Goal: Information Seeking & Learning: Learn about a topic

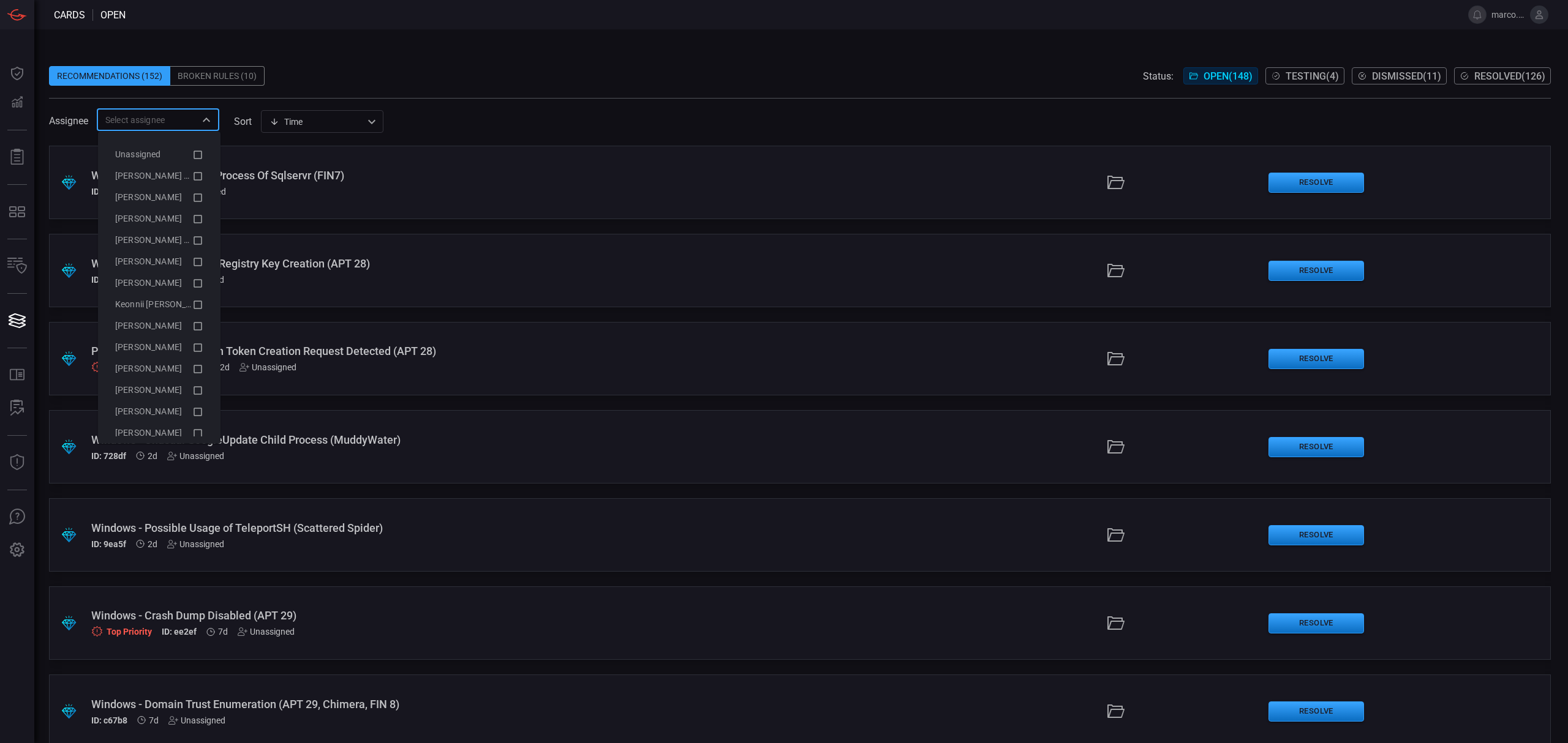
click at [160, 125] on input "text" at bounding box center [148, 120] width 95 height 16
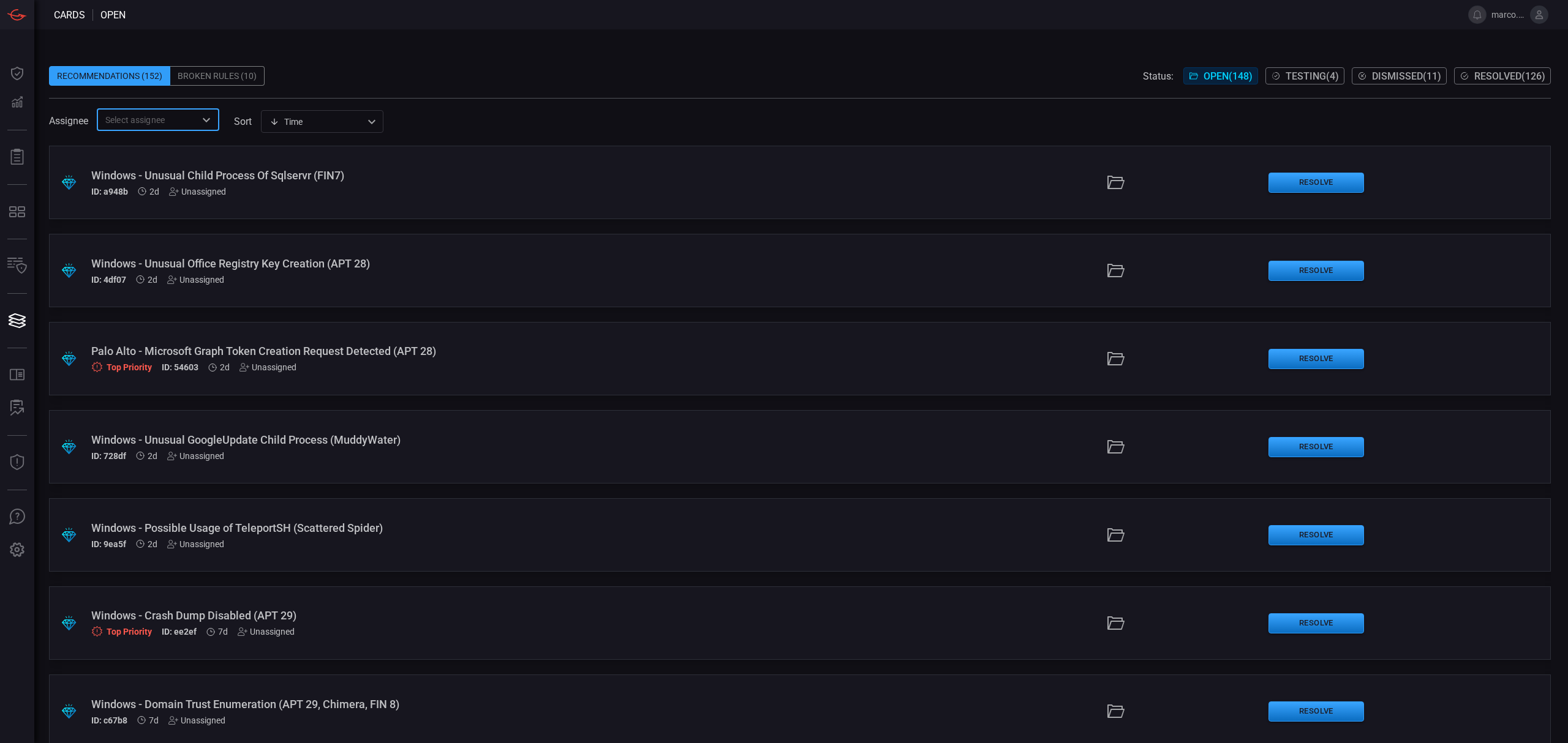
click at [160, 125] on input "text" at bounding box center [148, 120] width 95 height 16
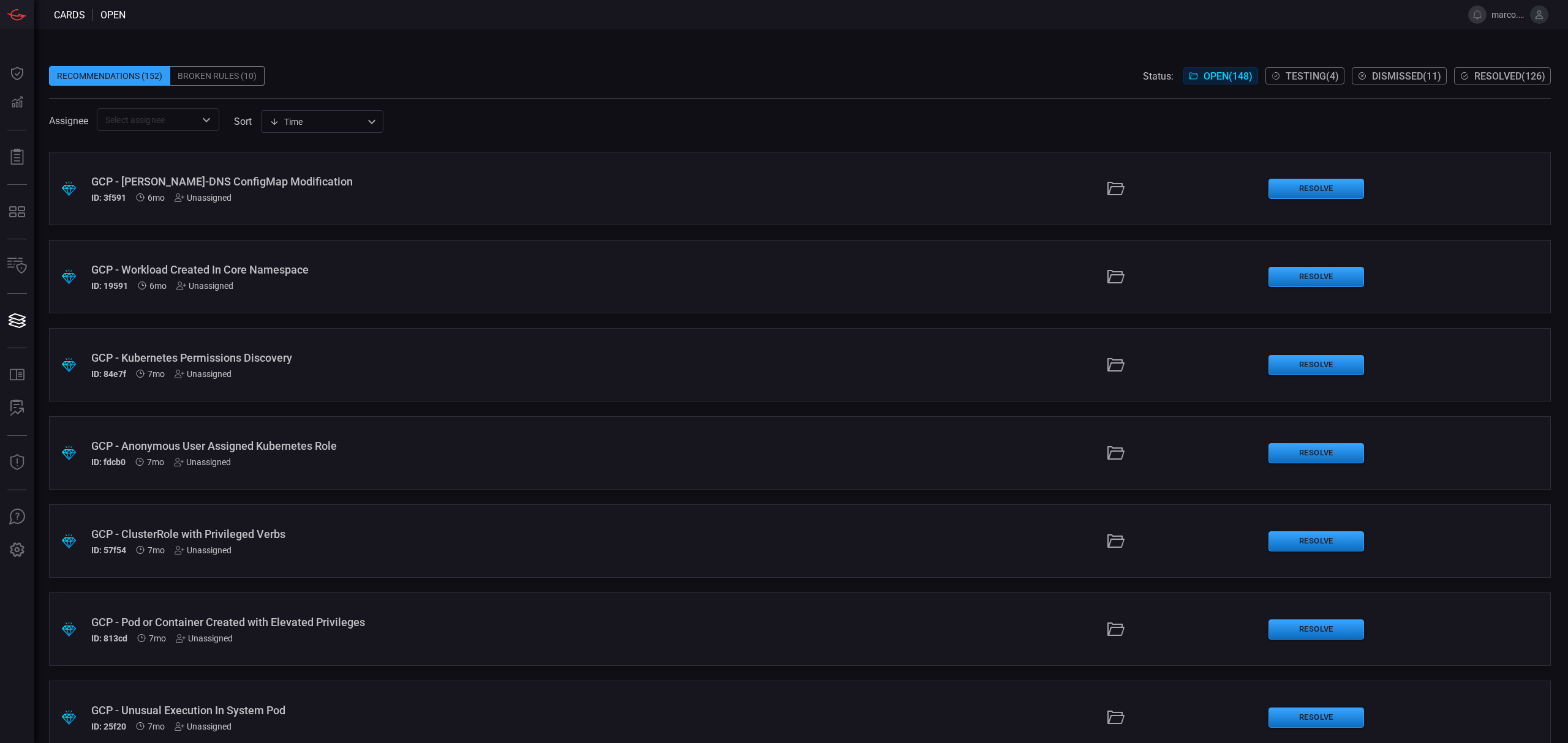
click at [207, 459] on div "Unassigned" at bounding box center [203, 462] width 57 height 10
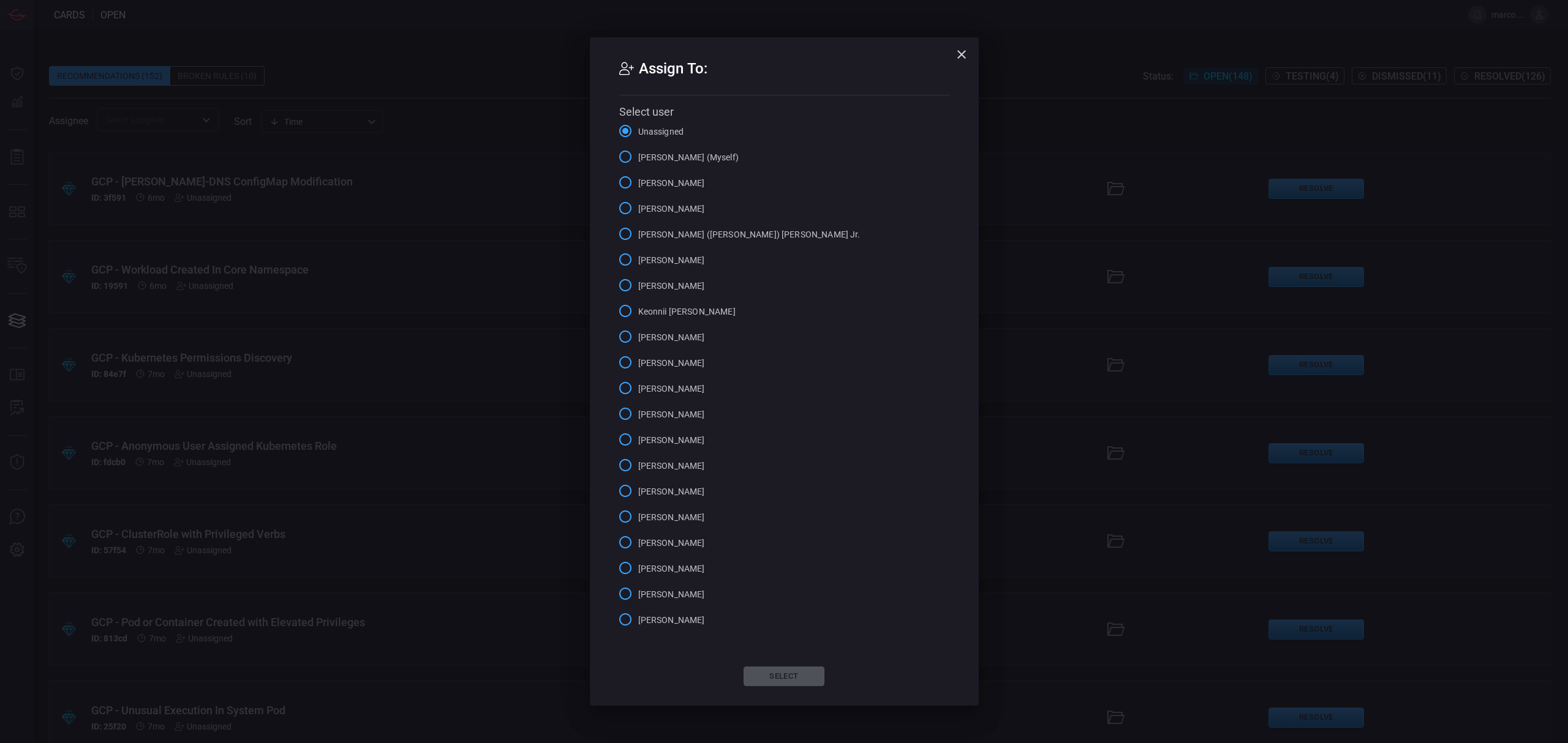
click at [620, 153] on input "[PERSON_NAME] (Myself)" at bounding box center [626, 157] width 26 height 26
click at [789, 674] on button "Select" at bounding box center [783, 676] width 81 height 20
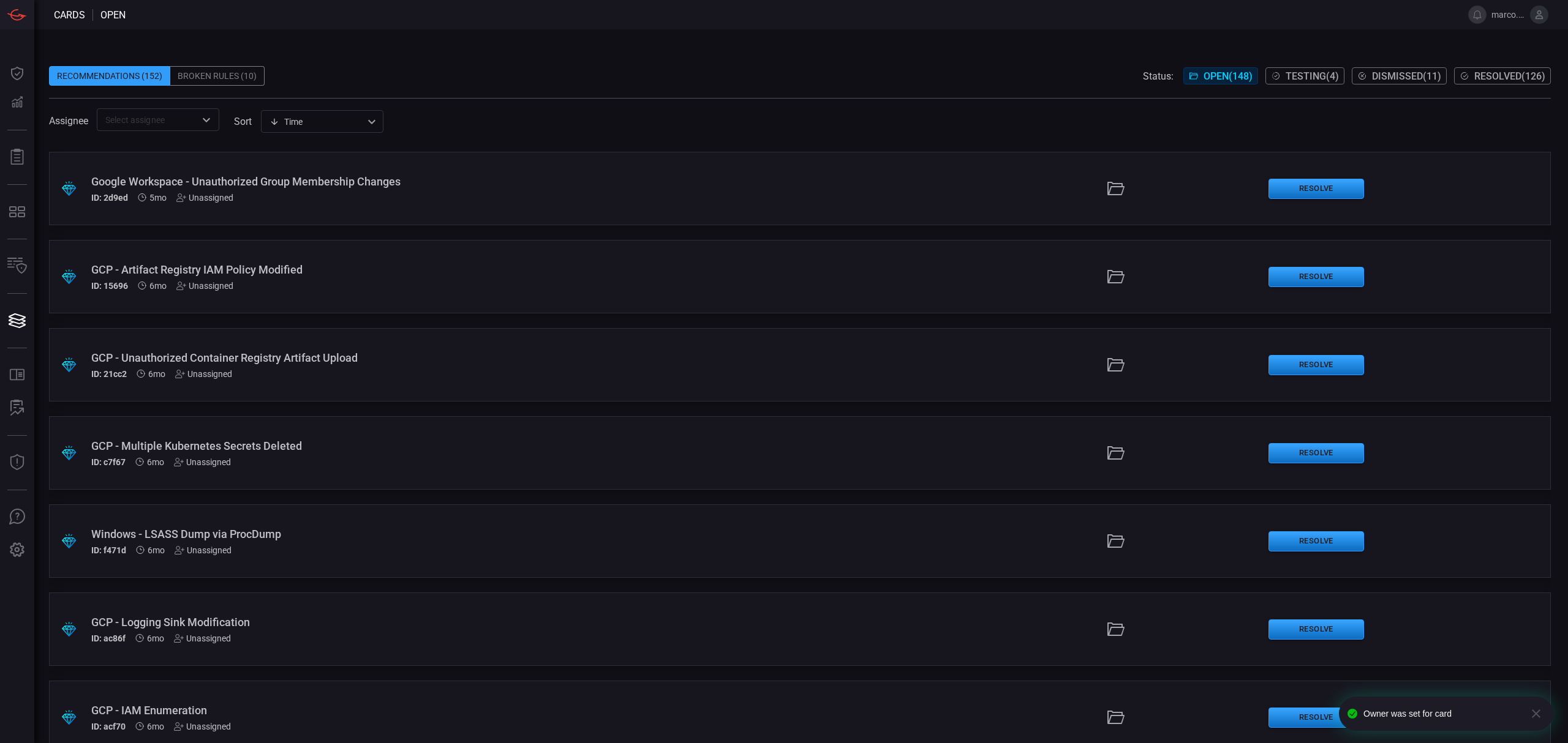
scroll to position [7135, 0]
click at [203, 457] on div "Unassigned" at bounding box center [205, 462] width 57 height 10
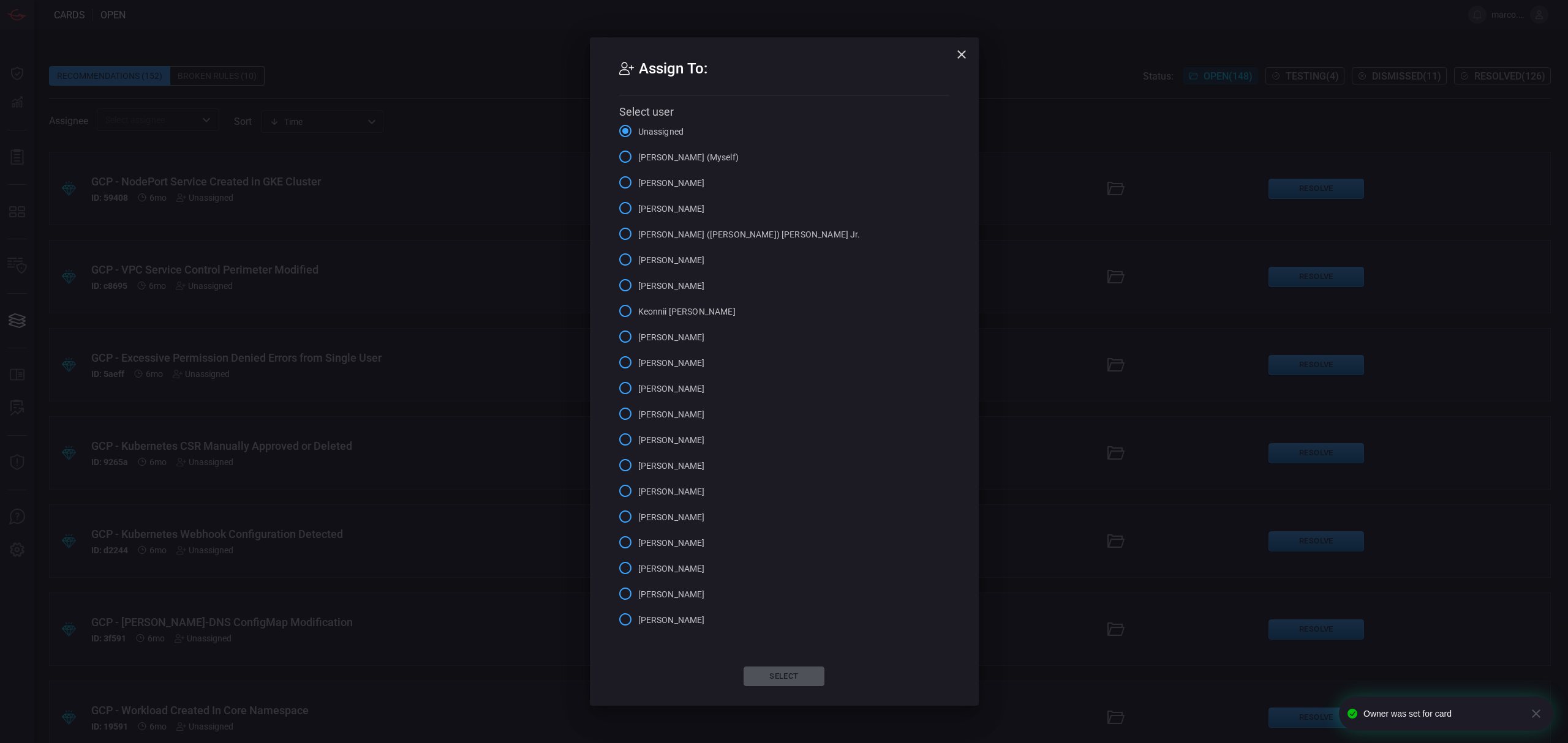
click at [626, 152] on input "[PERSON_NAME] (Myself)" at bounding box center [626, 157] width 26 height 26
click at [782, 674] on button "Select" at bounding box center [783, 676] width 81 height 20
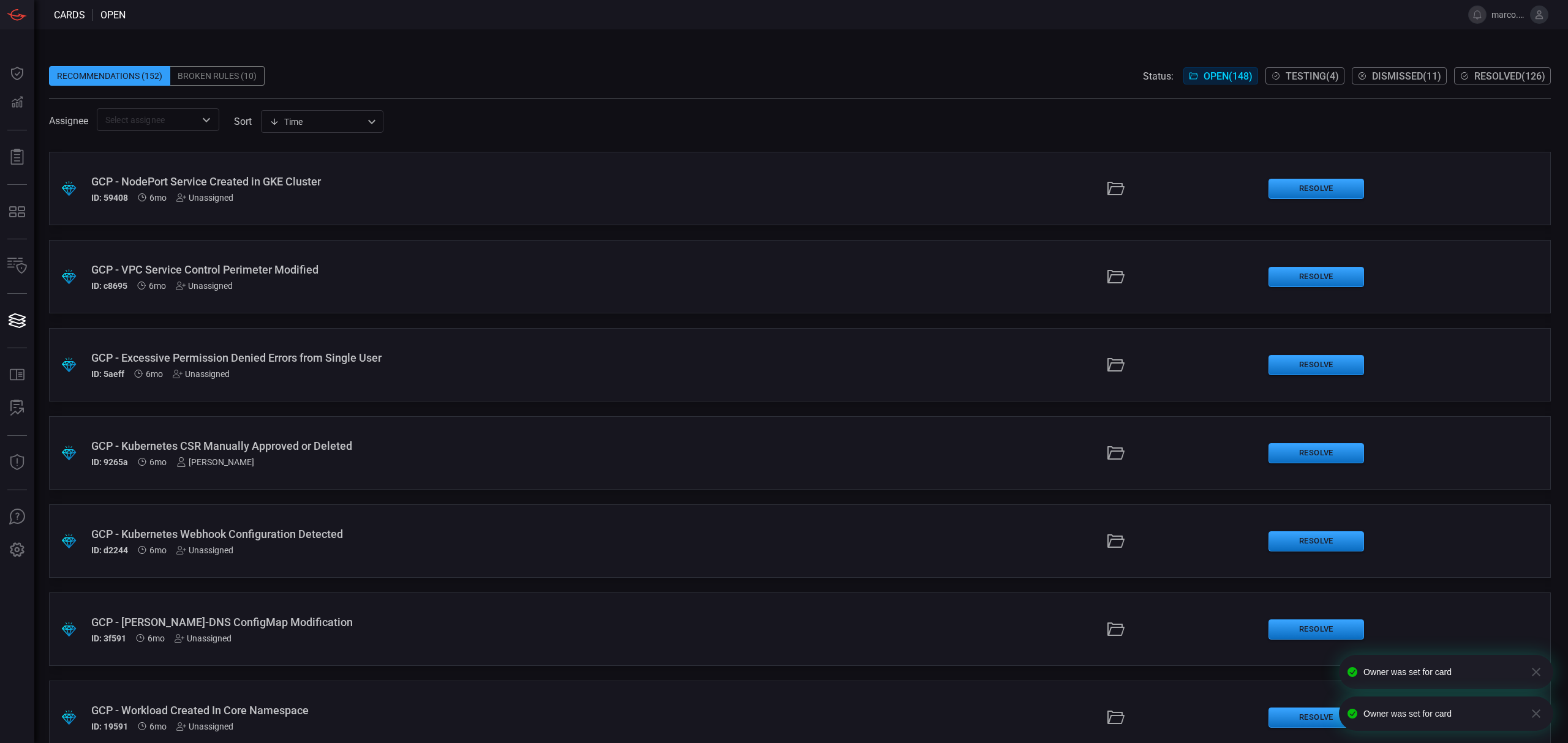
scroll to position [9427, 0]
click at [211, 462] on div "Unassigned" at bounding box center [205, 462] width 57 height 10
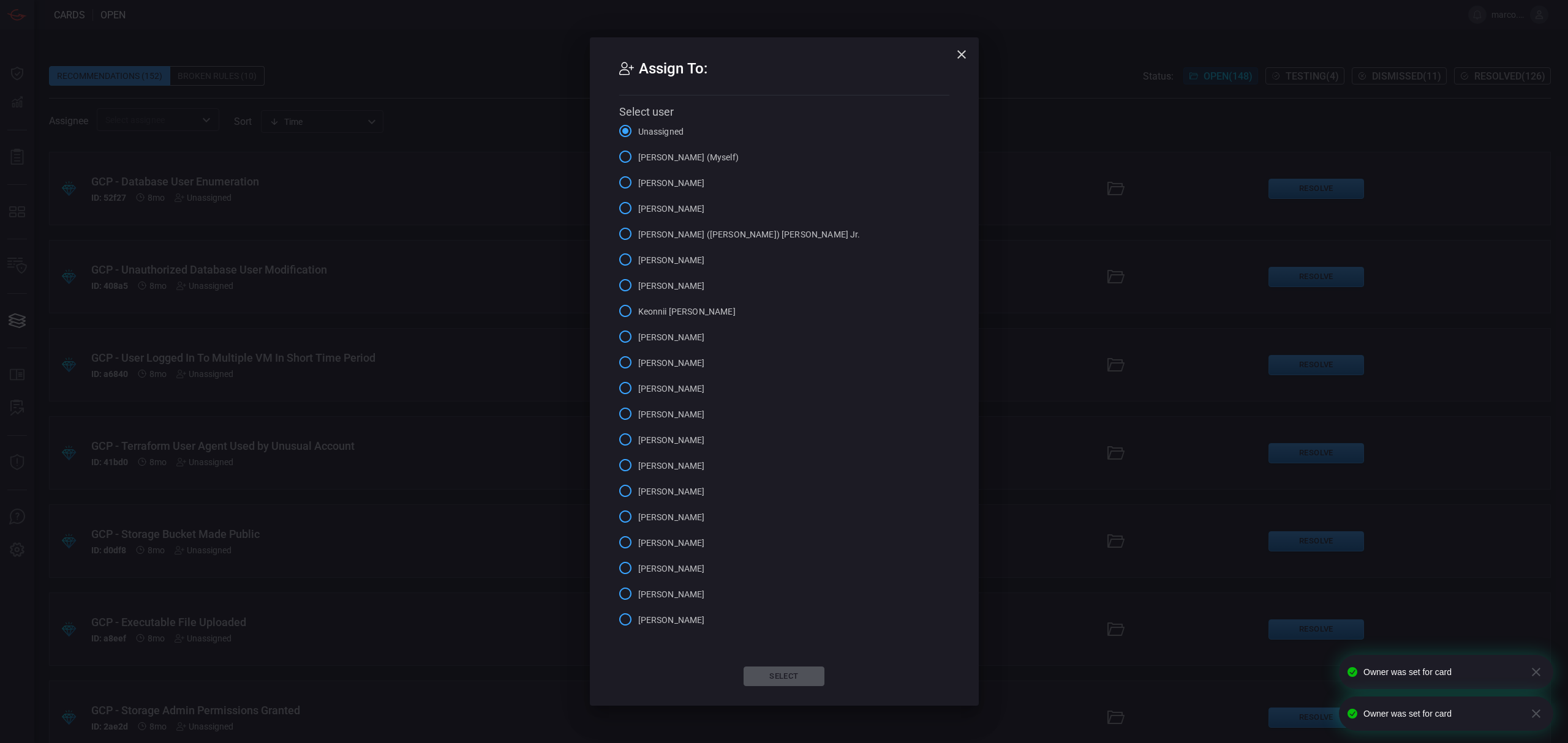
click at [626, 157] on input "[PERSON_NAME] (Myself)" at bounding box center [626, 157] width 26 height 26
click at [794, 669] on button "Select" at bounding box center [783, 676] width 81 height 20
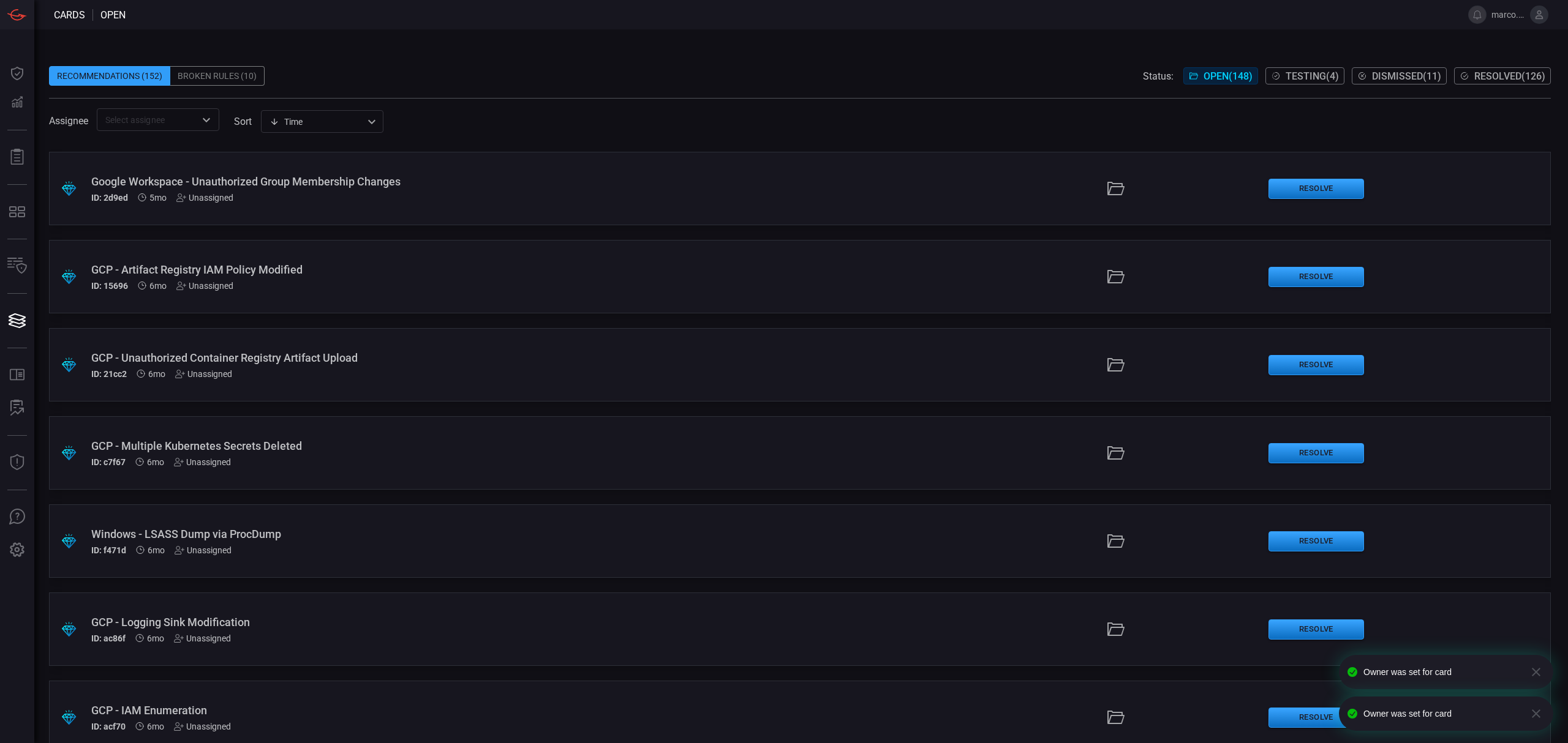
scroll to position [8193, 0]
click at [197, 457] on div "Unassigned" at bounding box center [203, 462] width 57 height 10
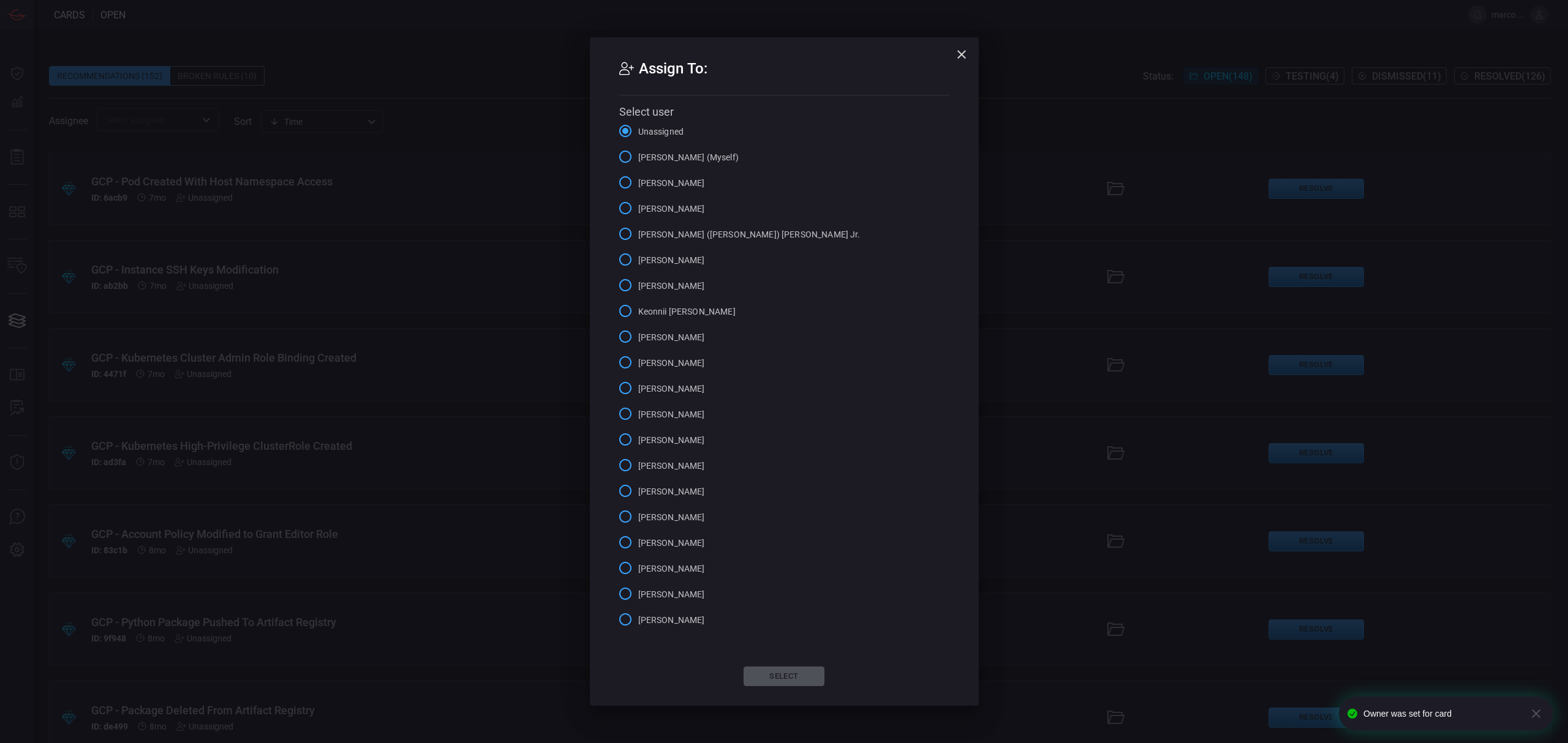
click at [623, 152] on input "[PERSON_NAME] (Myself)" at bounding box center [626, 157] width 26 height 26
click at [796, 669] on button "Select" at bounding box center [783, 676] width 81 height 20
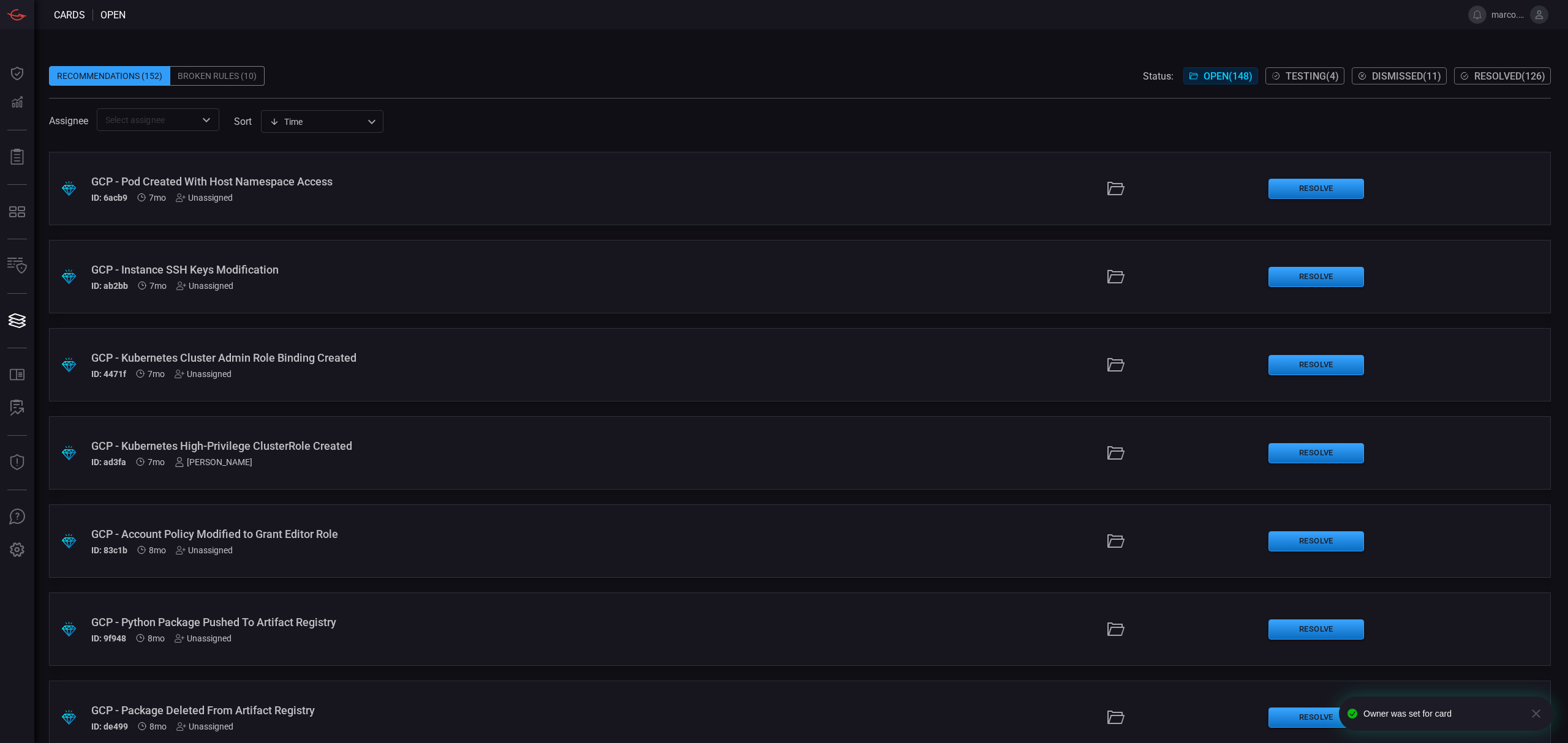
click at [1285, 74] on span "Testing ( 4 )" at bounding box center [1312, 76] width 53 height 12
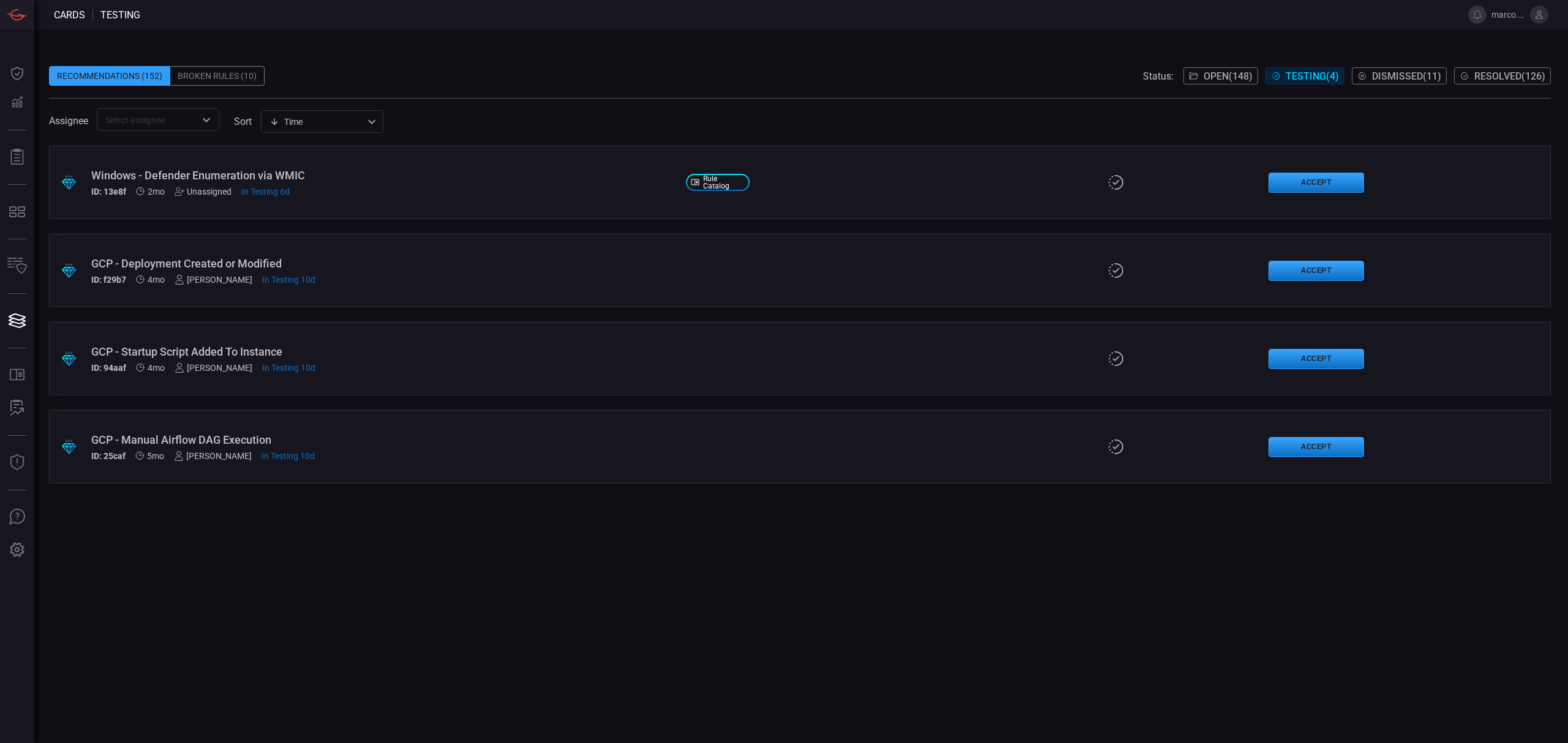
click at [1213, 73] on span "Open ( 148 )" at bounding box center [1228, 76] width 49 height 12
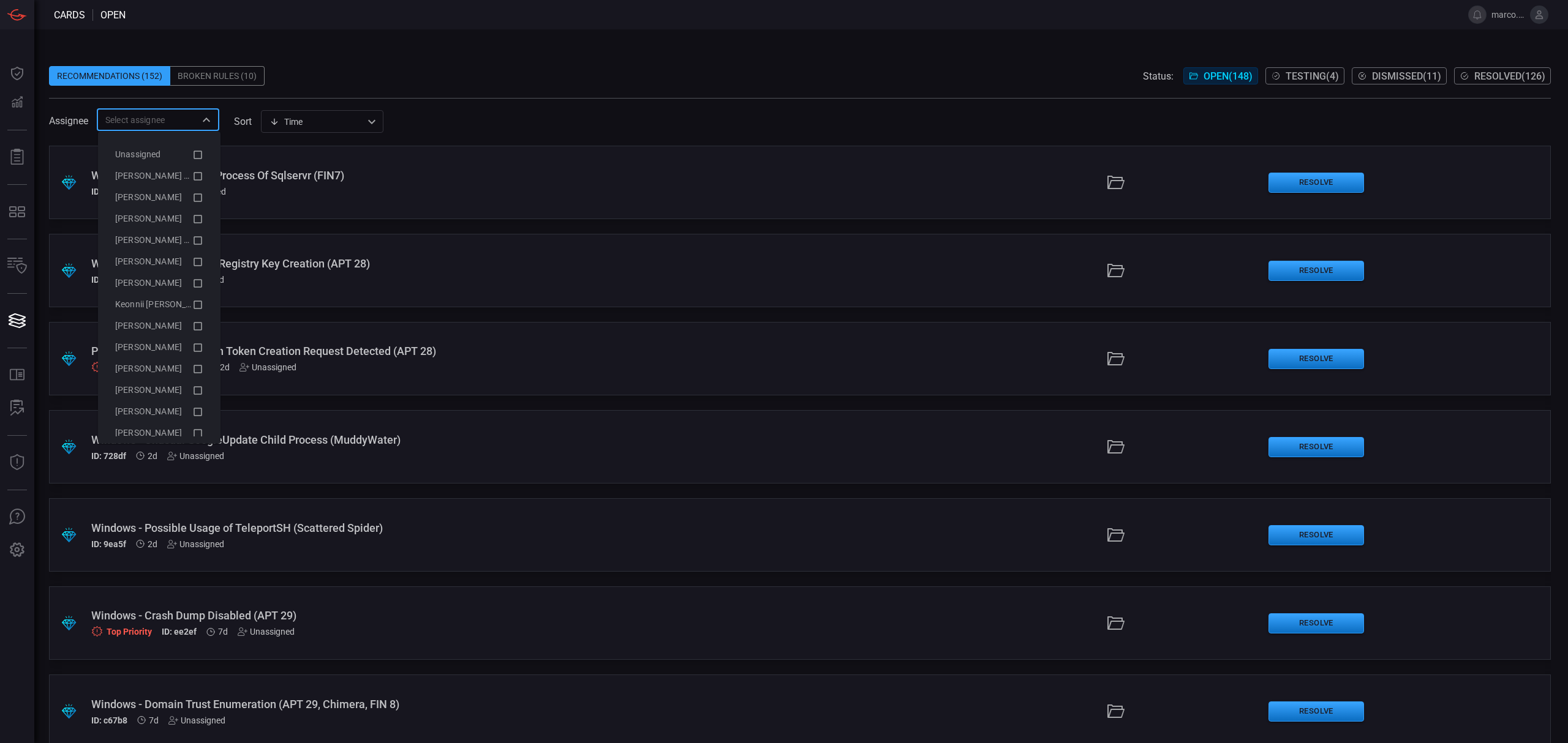
click at [177, 120] on input "text" at bounding box center [148, 120] width 95 height 16
click at [179, 173] on span "[PERSON_NAME] (Myself)" at bounding box center [165, 175] width 101 height 10
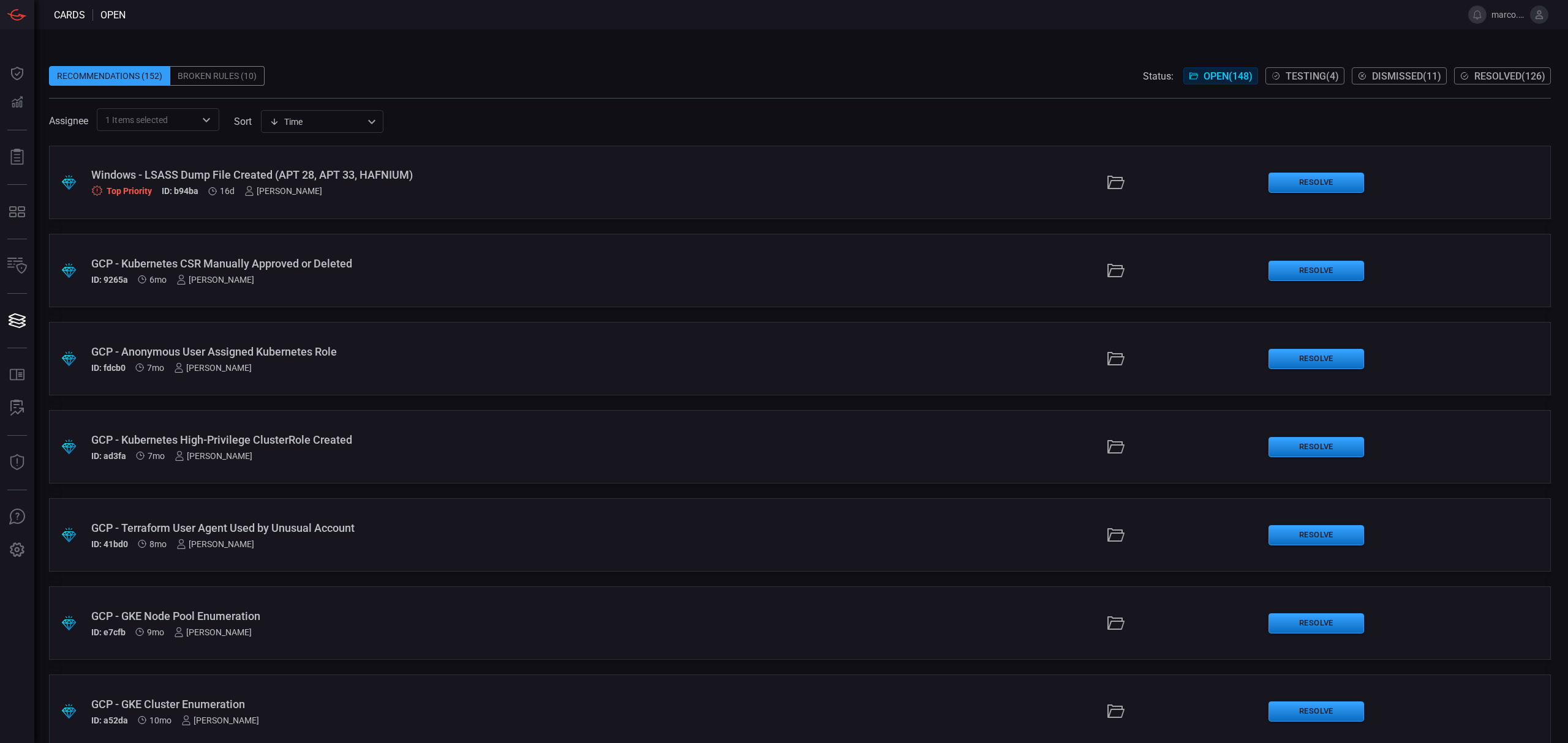
click at [676, 57] on span at bounding box center [800, 56] width 1501 height 18
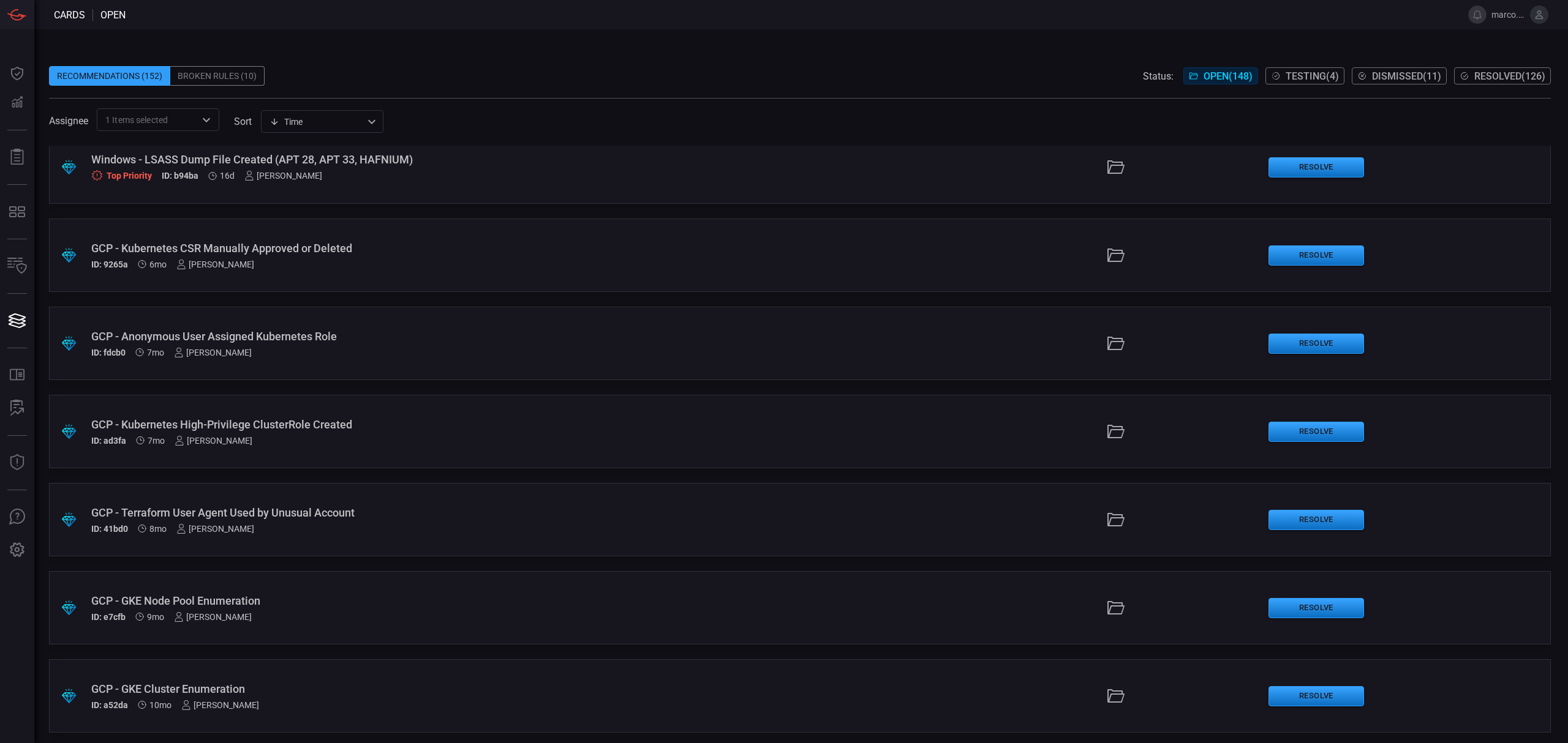
scroll to position [20, 0]
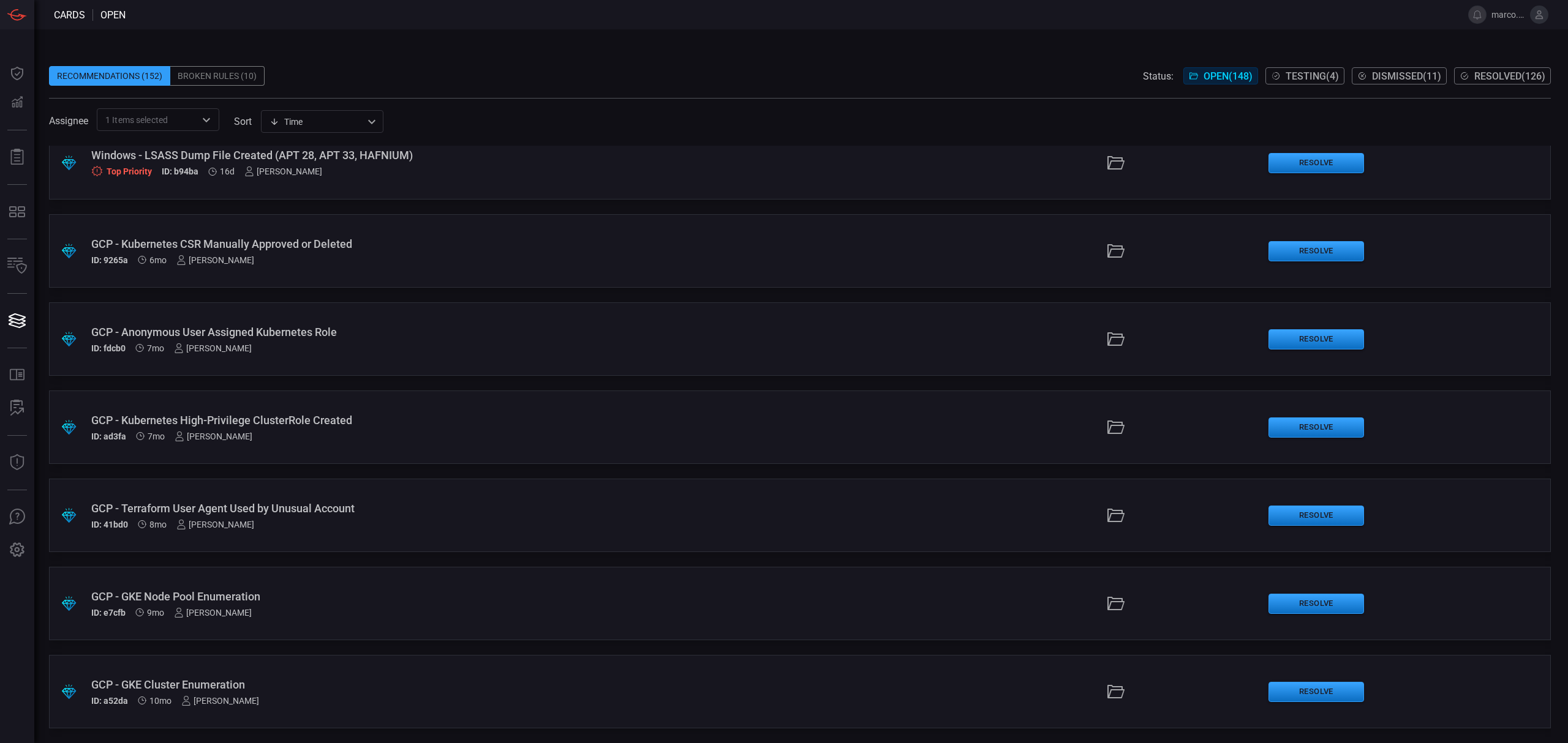
click at [384, 234] on div ".suggested_cards_icon{fill:url(#suggested_cards_icon);} GCP - Kubernetes CSR Ma…" at bounding box center [800, 251] width 1501 height 73
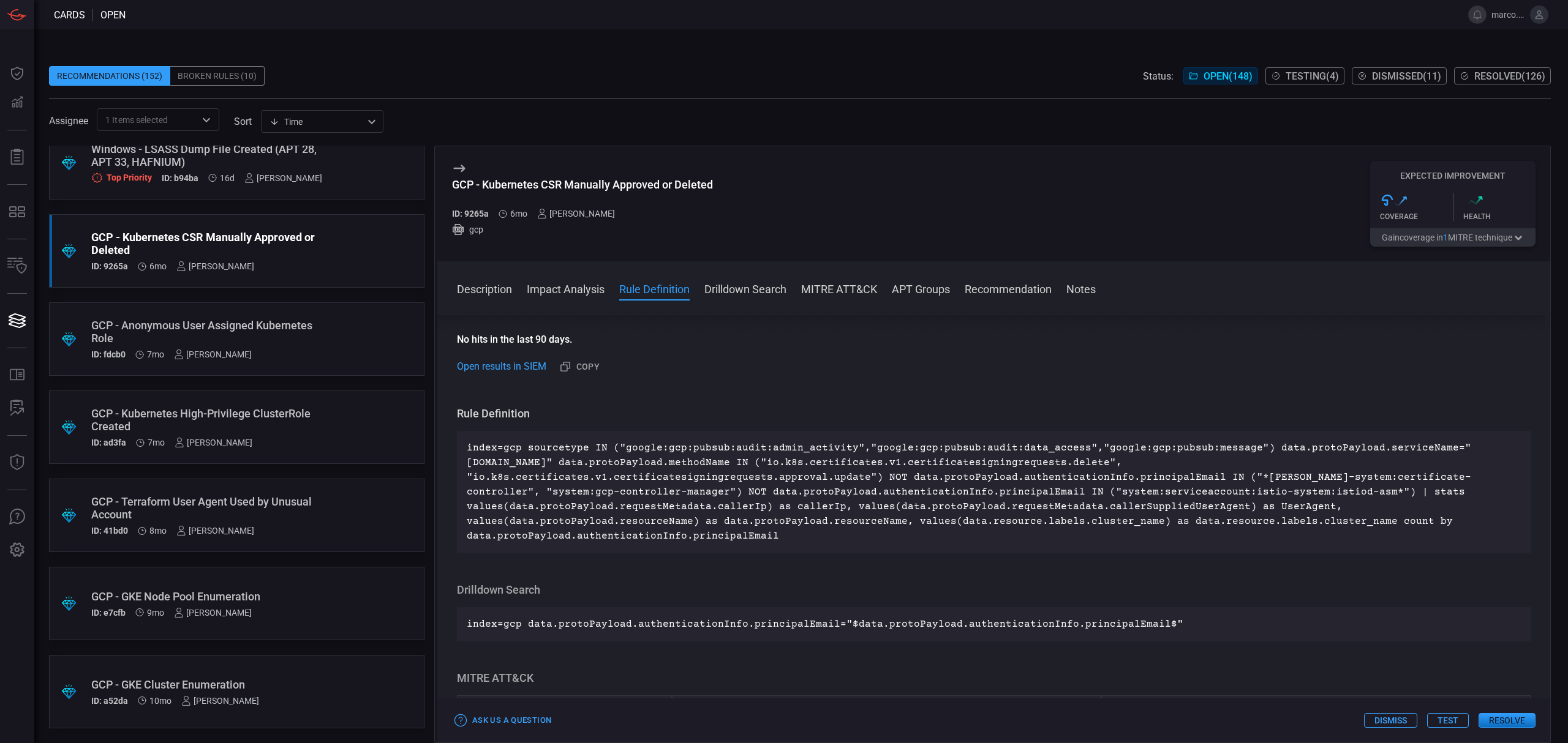
scroll to position [490, 0]
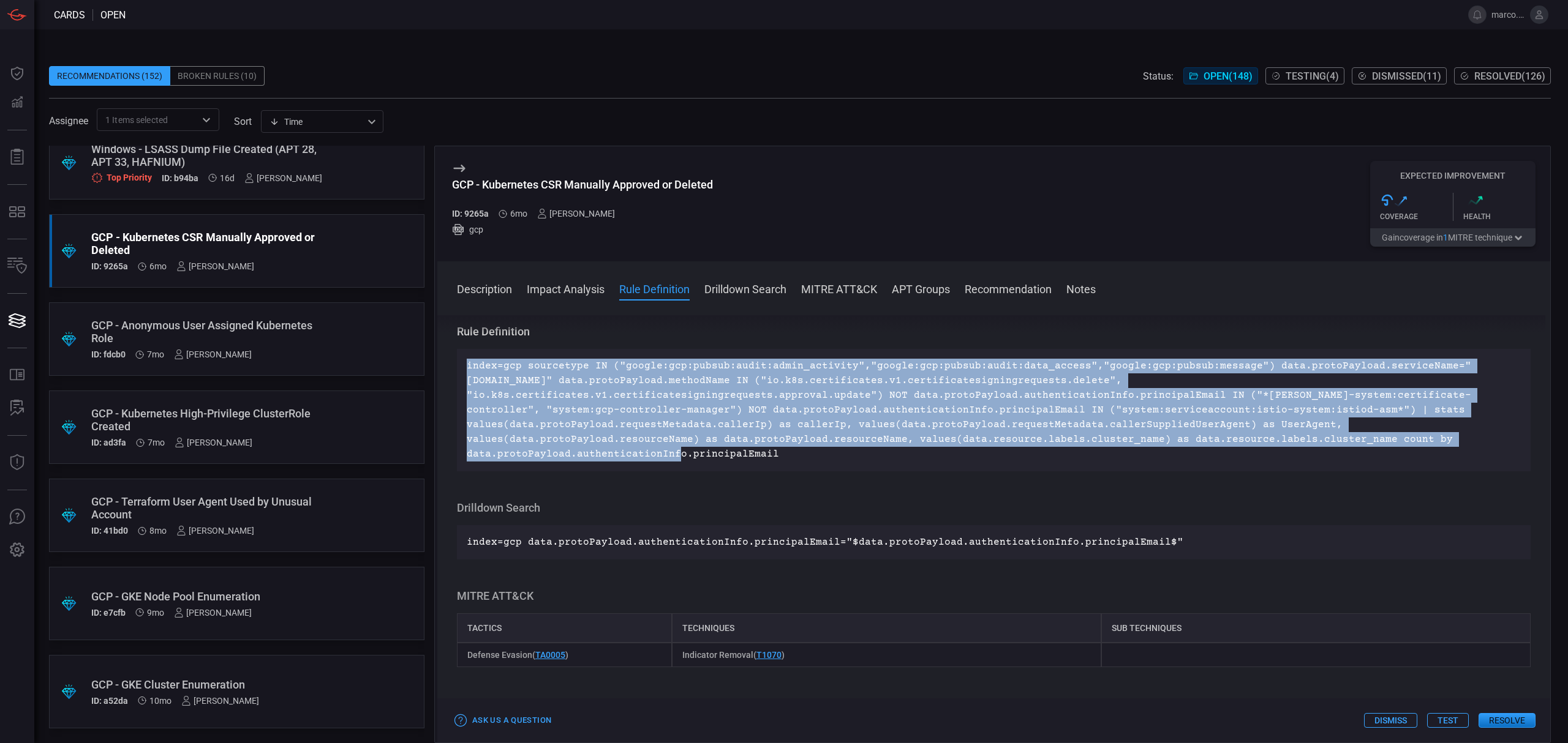
drag, startPoint x: 1291, startPoint y: 445, endPoint x: 465, endPoint y: 368, distance: 829.6
click at [465, 368] on div "index=gcp sourcetype IN ("google:gcp:pubsub:audit:admin_activity","google:gcp:p…" at bounding box center [993, 410] width 1074 height 122
copy p "index=gcp sourcetype IN ("google:gcp:pubsub:audit:admin_activity","google:gcp:p…"
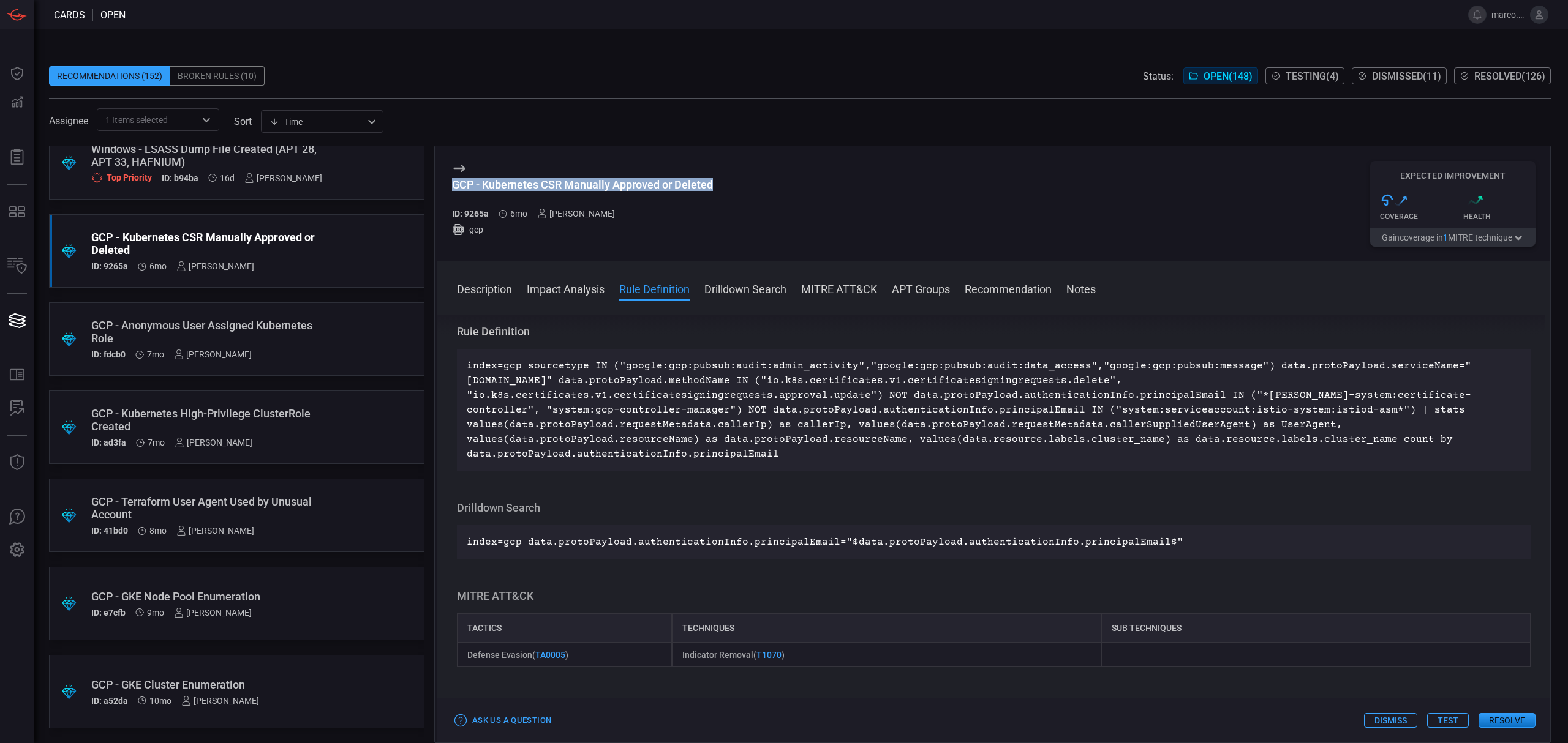
drag, startPoint x: 730, startPoint y: 188, endPoint x: 448, endPoint y: 189, distance: 282.0
click at [448, 189] on div "GCP - Kubernetes CSR Manually Approved or Deleted ID: 9265a 6mo [PERSON_NAME] g…" at bounding box center [993, 203] width 1112 height 115
copy div "GCP - Kubernetes CSR Manually Approved or Deleted"
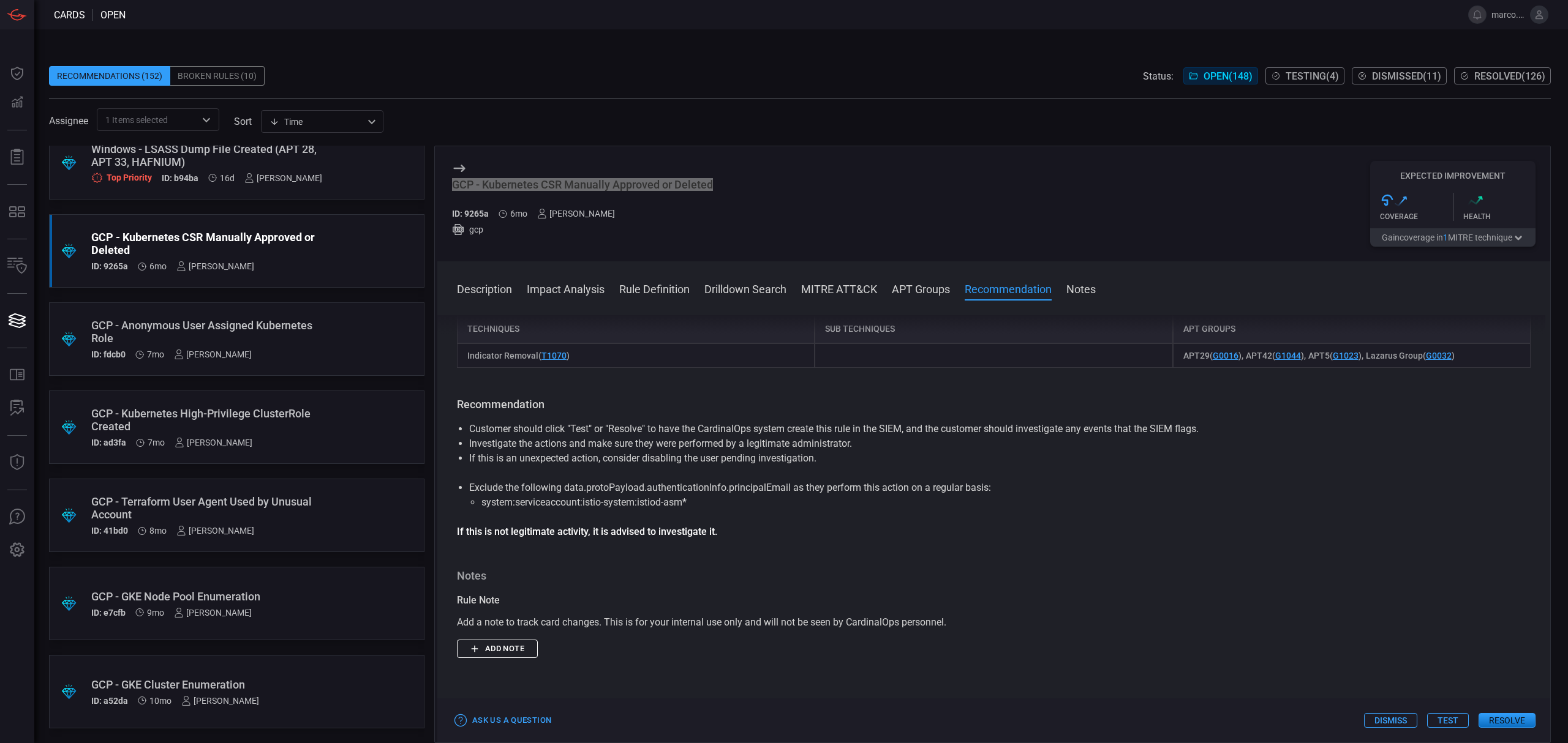
scroll to position [897, 0]
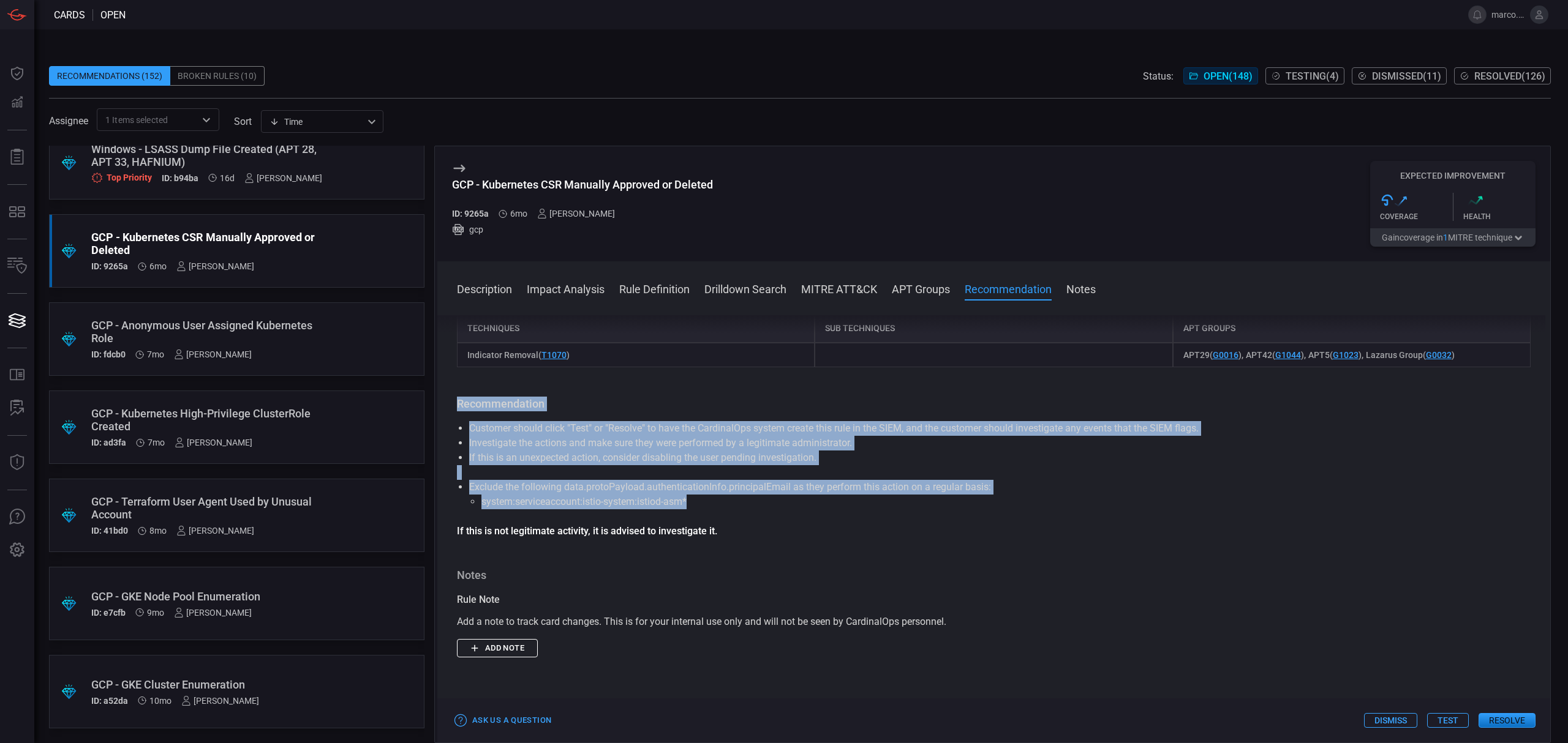
drag, startPoint x: 453, startPoint y: 385, endPoint x: 740, endPoint y: 494, distance: 307.0
click at [740, 494] on div "Description Google Kubernetes Engine (GKE) is a managed service provided by Goo…" at bounding box center [993, 527] width 1112 height 423
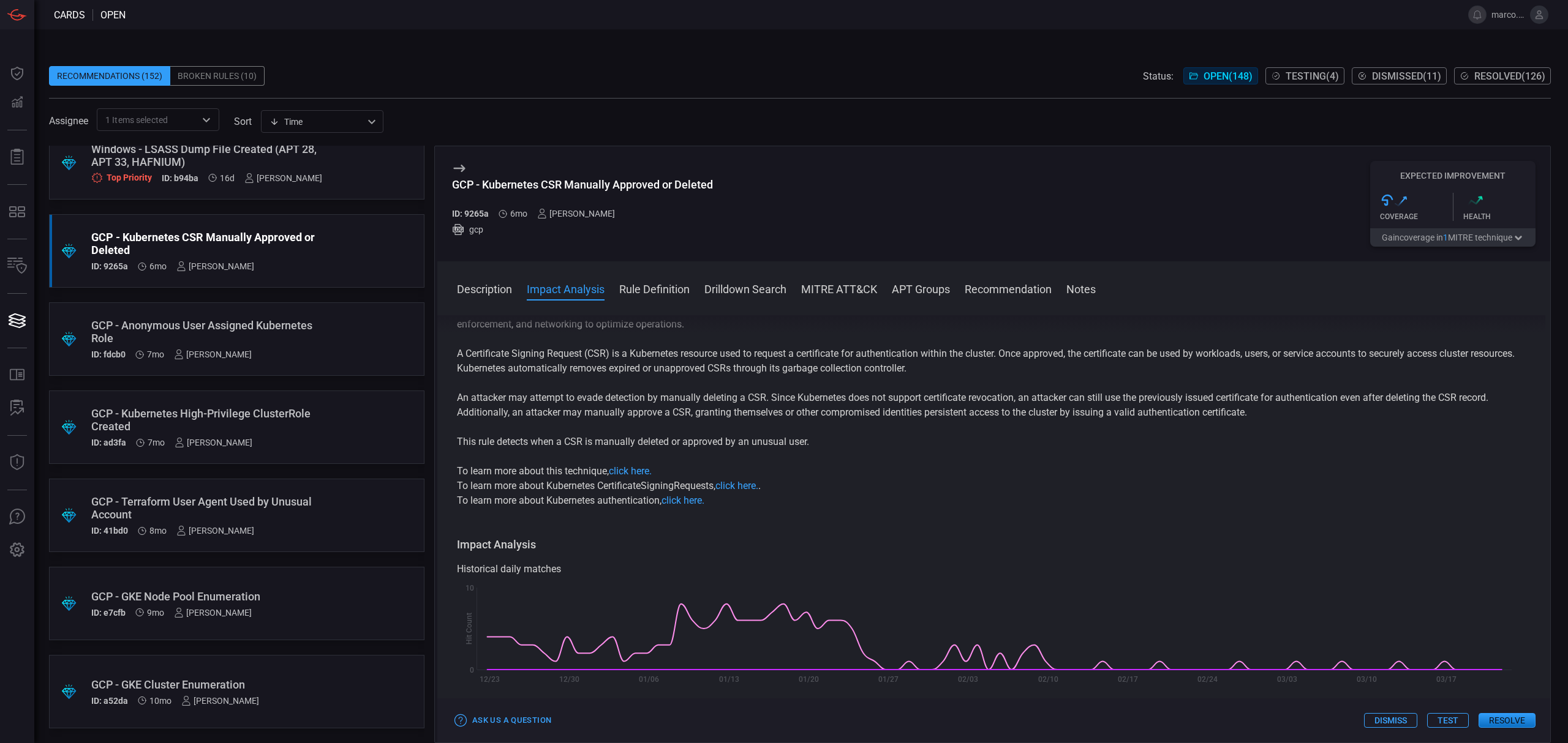
scroll to position [0, 0]
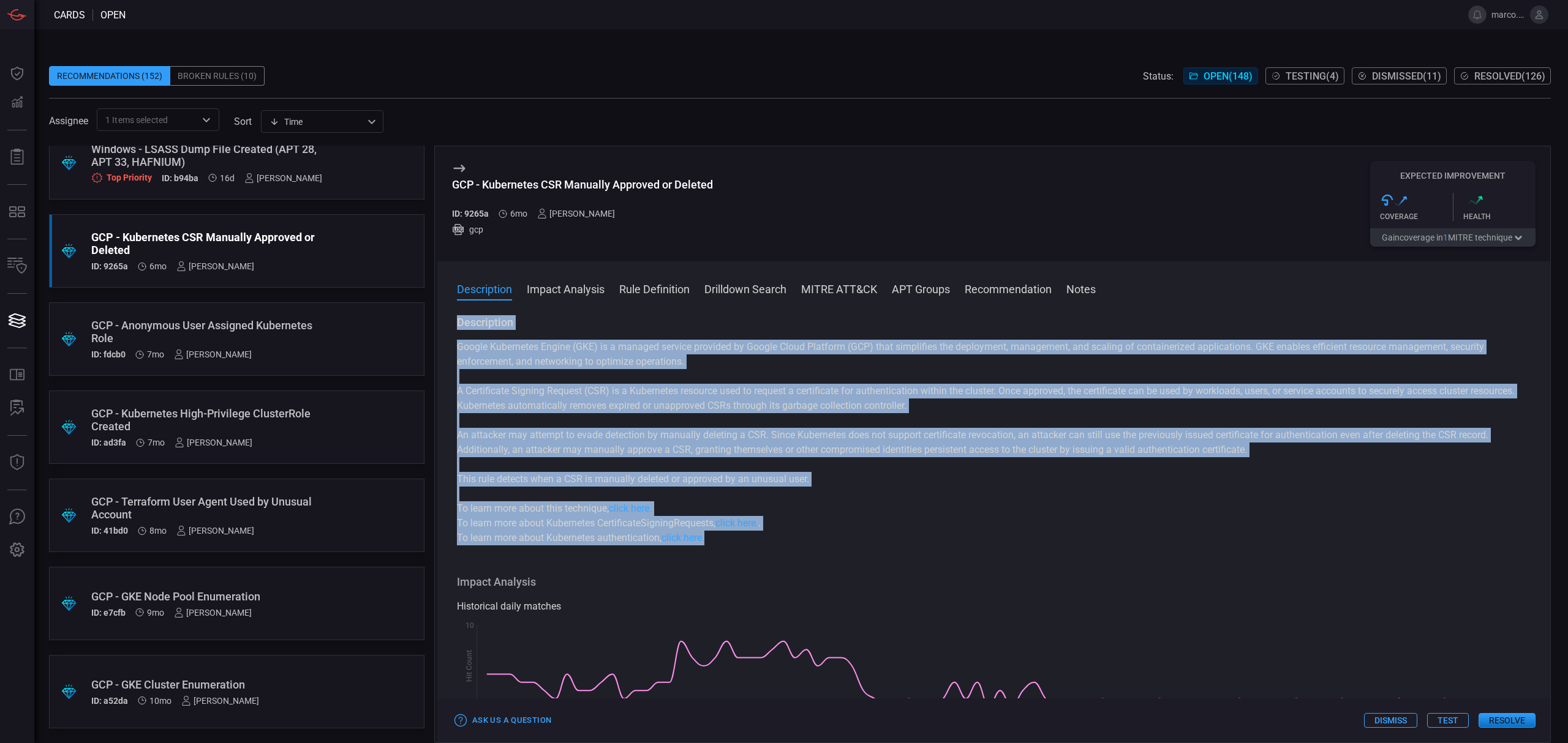
drag, startPoint x: 457, startPoint y: 321, endPoint x: 728, endPoint y: 541, distance: 349.1
click at [728, 541] on div "Description Google Kubernetes Engine (GKE) is a managed service provided by Goo…" at bounding box center [993, 430] width 1074 height 230
copy div "Description Google Kubernetes Engine (GKE) is a managed service provided by Goo…"
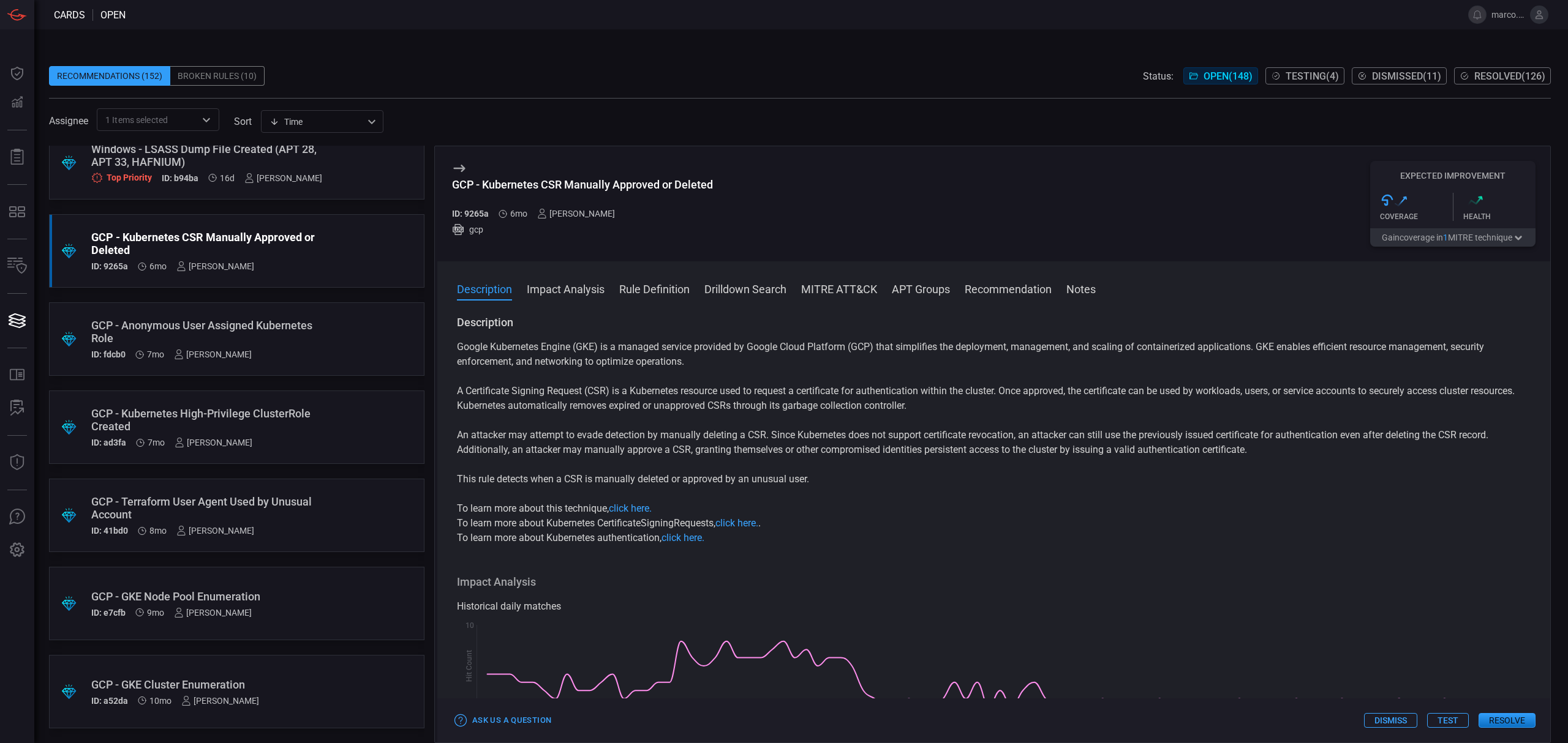
click at [250, 322] on div "GCP - Anonymous User Assigned Kubernetes Role" at bounding box center [213, 332] width 244 height 26
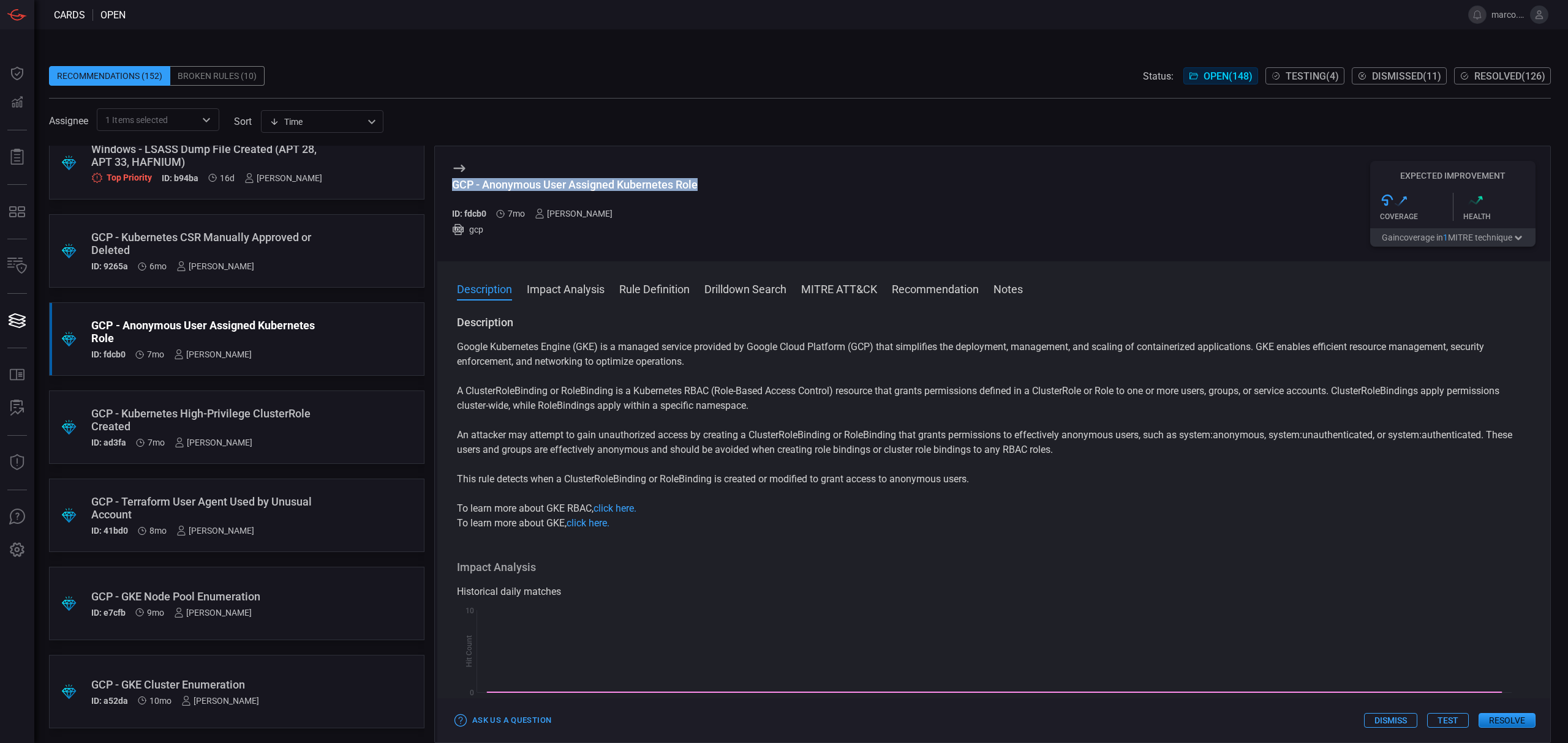
drag, startPoint x: 702, startPoint y: 184, endPoint x: 451, endPoint y: 190, distance: 251.1
click at [451, 190] on div "GCP - Anonymous User Assigned Kubernetes Role ID: fdcb0 7mo [PERSON_NAME] gcp E…" at bounding box center [993, 203] width 1112 height 115
copy div "GCP - Anonymous User Assigned Kubernetes Role"
click at [484, 311] on span at bounding box center [993, 305] width 1112 height 20
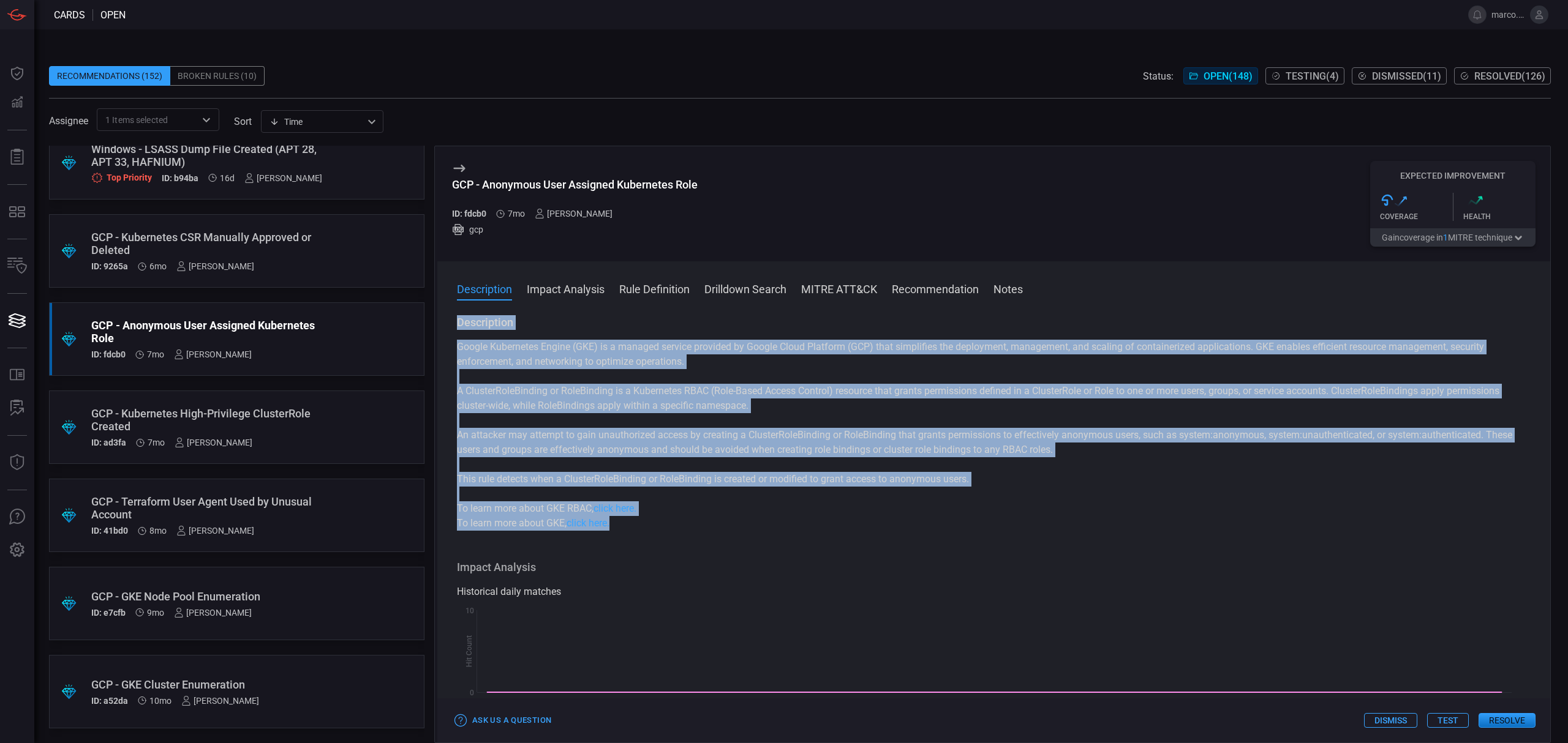
drag, startPoint x: 449, startPoint y: 326, endPoint x: 632, endPoint y: 529, distance: 273.3
click at [632, 529] on div "Description Google Kubernetes Engine (GKE) is a managed service provided by Goo…" at bounding box center [993, 527] width 1112 height 423
copy div "Description Google Kubernetes Engine (GKE) is a managed service provided by Goo…"
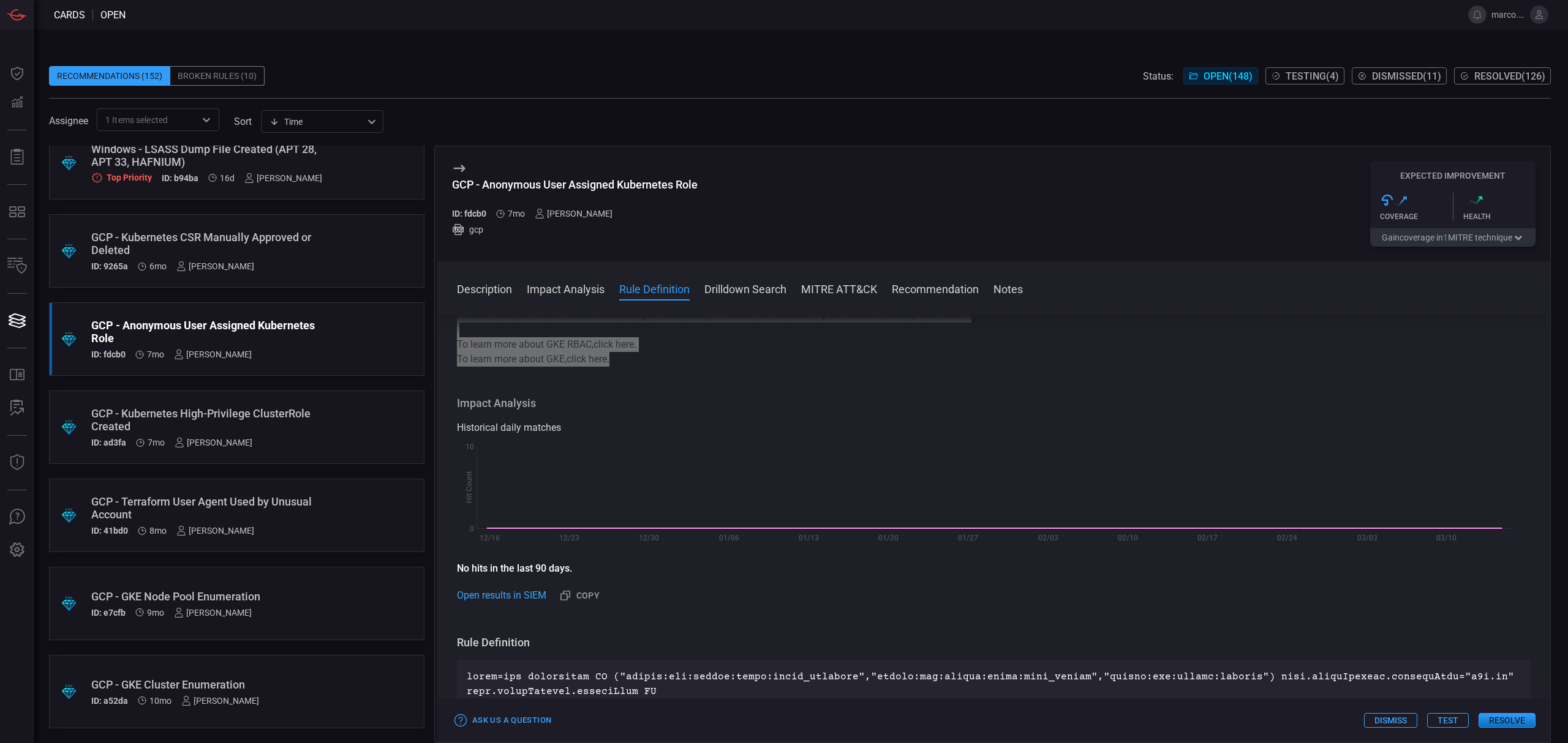
scroll to position [408, 0]
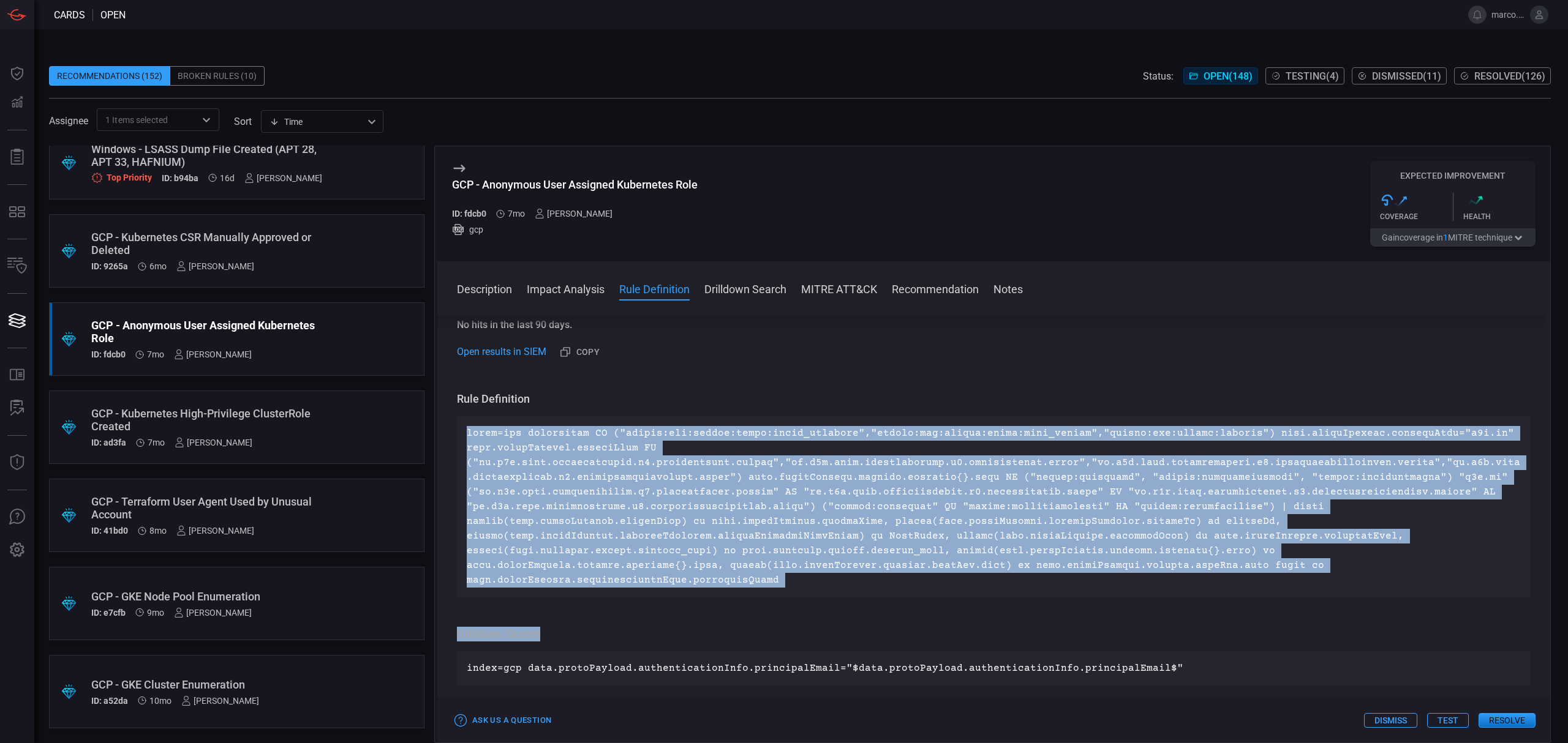
drag, startPoint x: 457, startPoint y: 436, endPoint x: 1279, endPoint y: 585, distance: 835.4
click at [1279, 585] on div "Description Google Kubernetes Engine (GKE) is a managed service provided by Goo…" at bounding box center [993, 527] width 1112 height 423
copy div "index=gcp sourcetype IN ("google:gcp:pubsub:audit:admin_activity","google:gcp:p…"
